Goal: Transaction & Acquisition: Download file/media

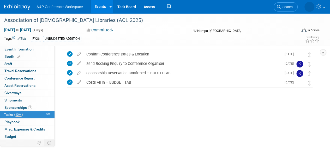
click at [13, 4] on img at bounding box center [17, 6] width 26 height 5
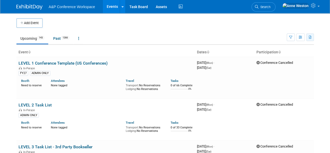
click at [311, 36] on icon "button" at bounding box center [310, 37] width 3 height 3
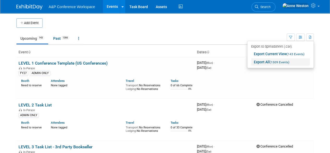
click at [271, 62] on span "(1509 Events)" at bounding box center [280, 62] width 20 height 4
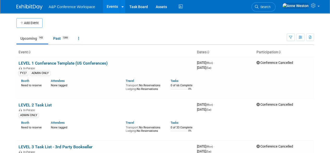
click at [271, 6] on span "Search" at bounding box center [265, 7] width 12 height 4
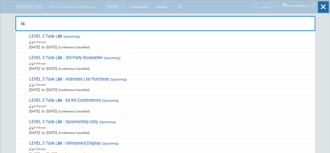
type input "i"
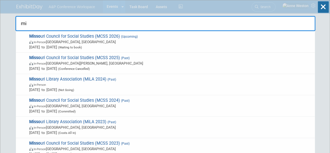
type input "m"
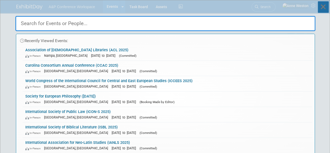
click at [322, 8] on icon at bounding box center [323, 6] width 11 height 11
